Goal: Navigation & Orientation: Go to known website

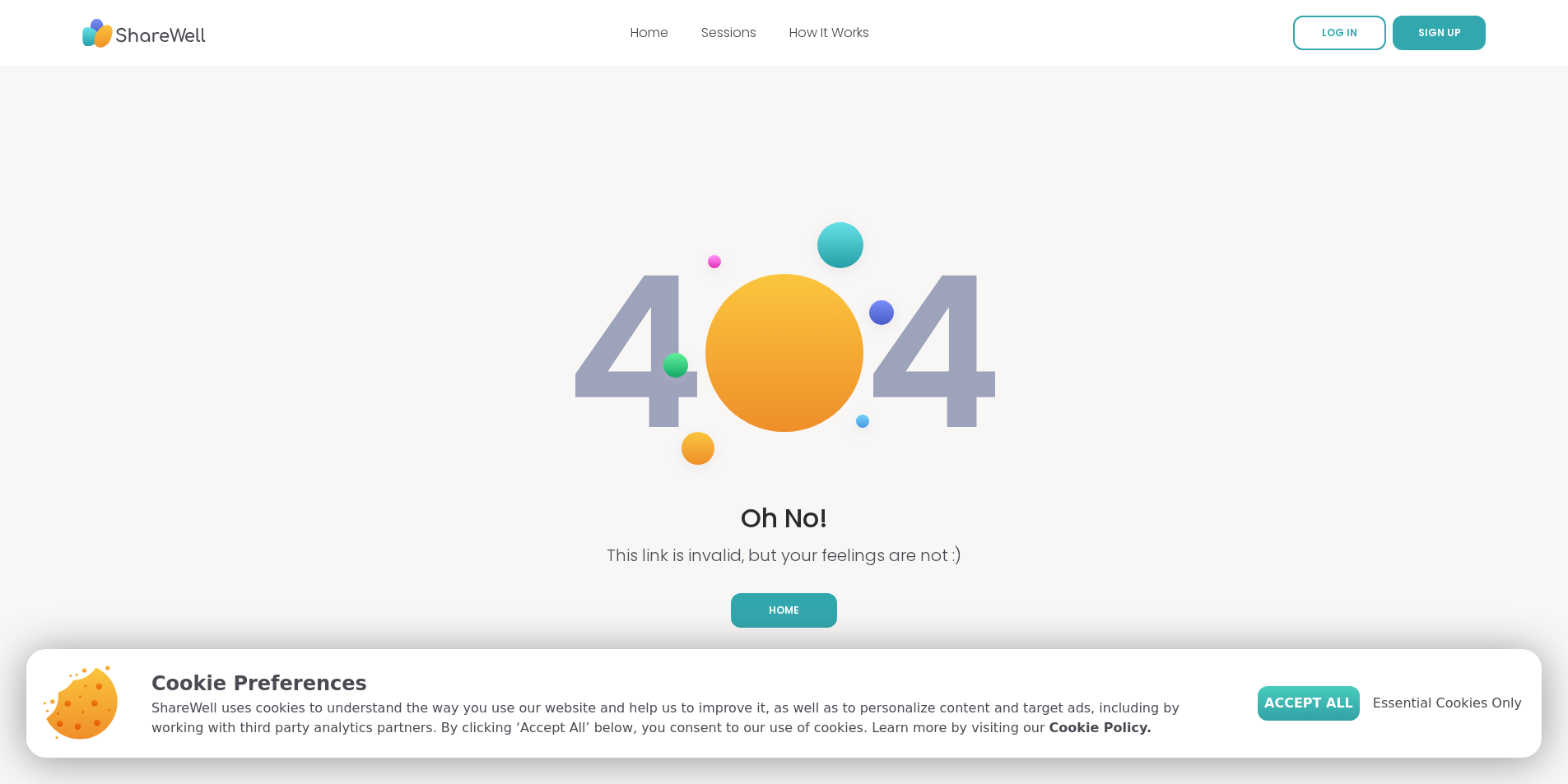
click at [1329, 703] on span "Accept All" at bounding box center [1308, 703] width 89 height 20
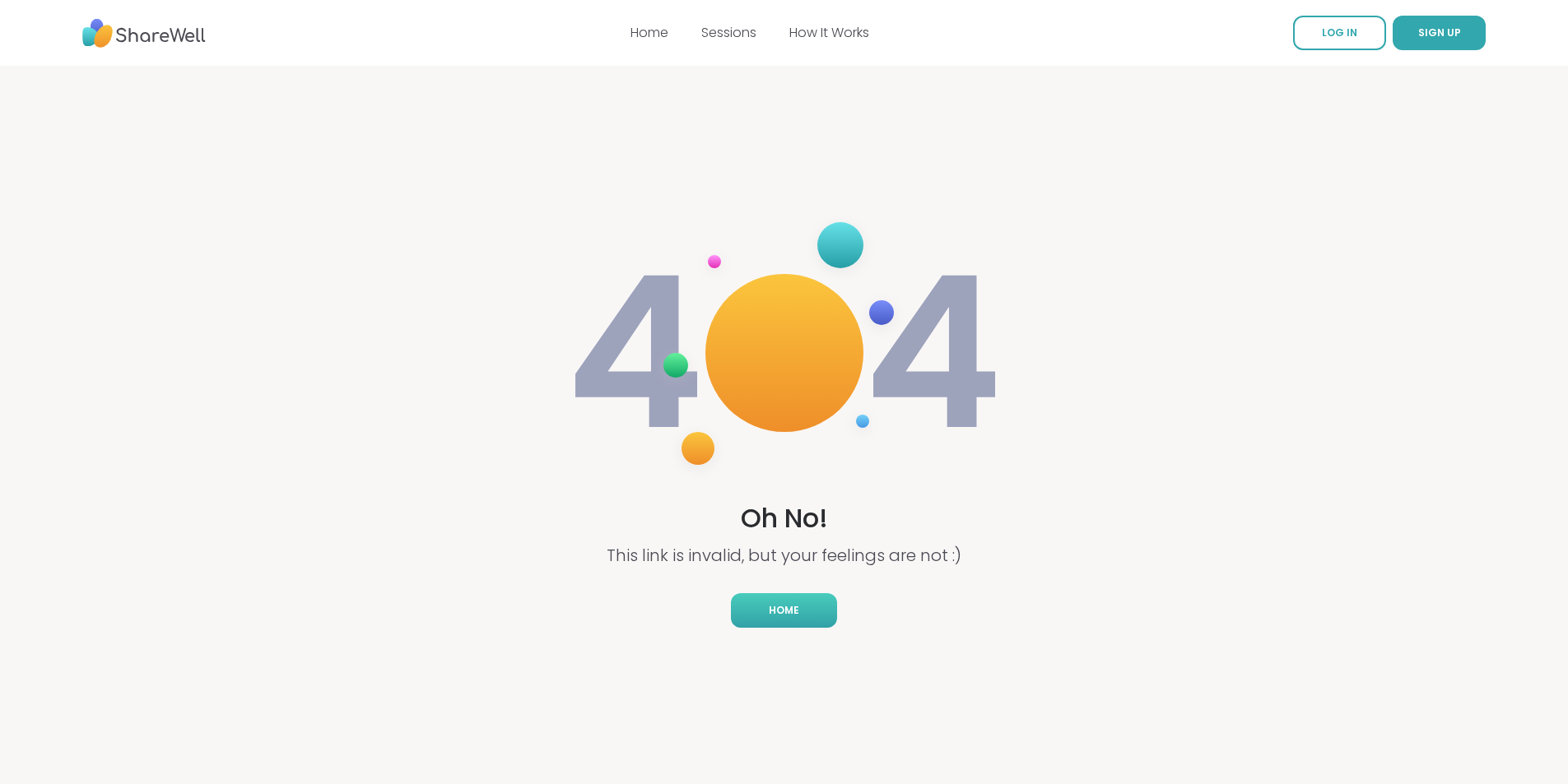
click at [808, 618] on link "Home" at bounding box center [784, 610] width 106 height 34
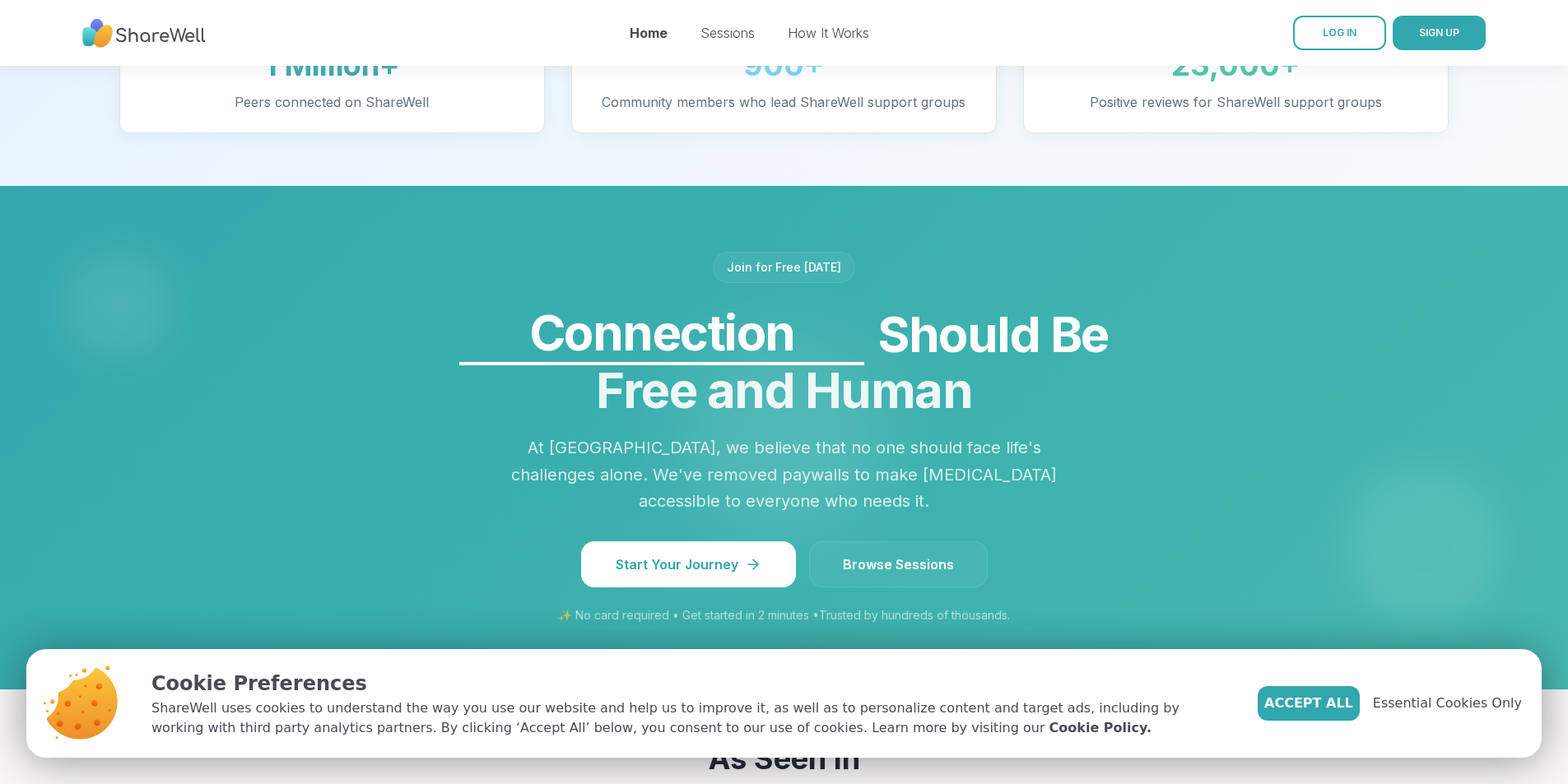
scroll to position [412, 0]
